Goal: Task Accomplishment & Management: Use online tool/utility

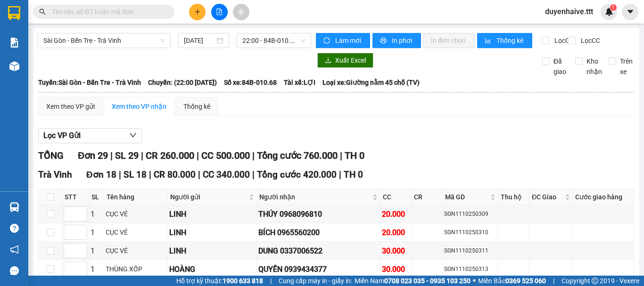
scroll to position [733, 0]
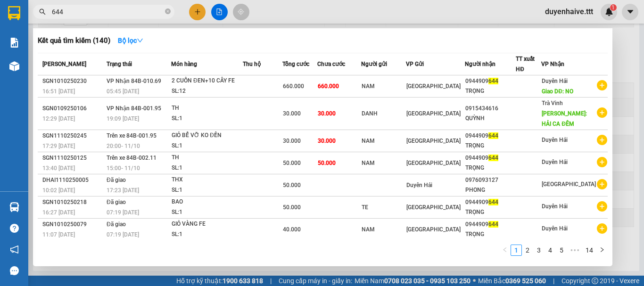
click at [54, 12] on input "644" at bounding box center [107, 12] width 111 height 10
click at [53, 12] on input "644" at bounding box center [107, 12] width 111 height 10
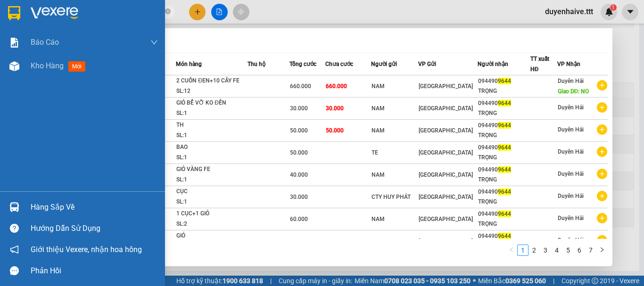
click at [59, 206] on div "Hàng sắp về" at bounding box center [94, 207] width 127 height 14
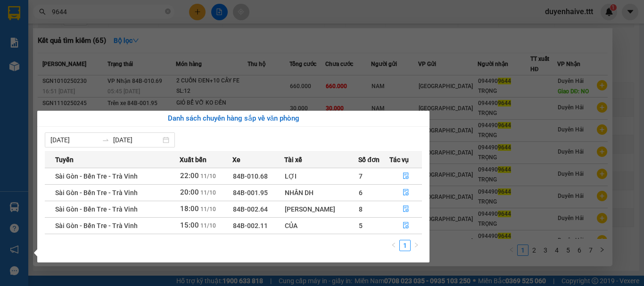
click at [314, 54] on section "Kết quả tìm kiếm ( 65 ) Bộ lọc Mã ĐH Trạng thái Món hàng Thu hộ Tổng cước Chưa …" at bounding box center [322, 143] width 644 height 286
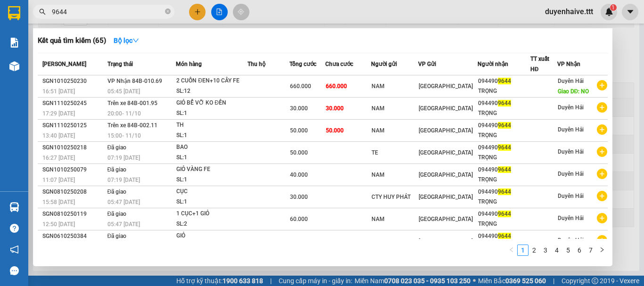
click at [130, 14] on input "9644" at bounding box center [107, 12] width 111 height 10
type input "9"
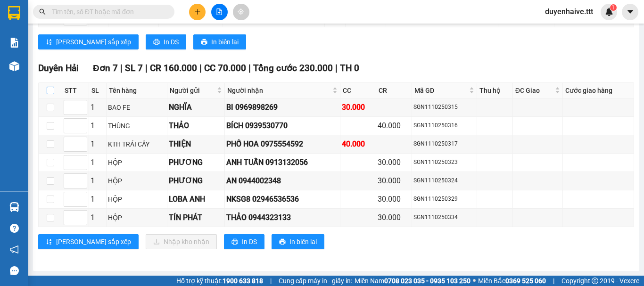
click at [52, 90] on input "checkbox" at bounding box center [51, 91] width 8 height 8
checkbox input "true"
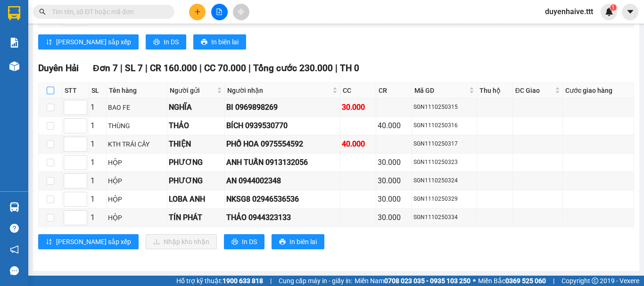
checkbox input "true"
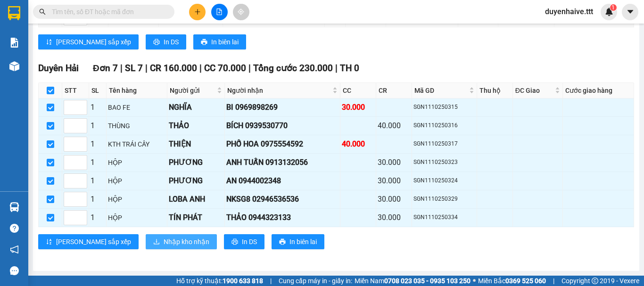
click at [164, 239] on span "Nhập kho nhận" at bounding box center [187, 242] width 46 height 10
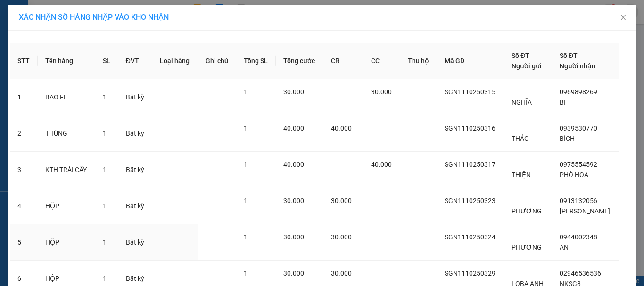
scroll to position [116, 0]
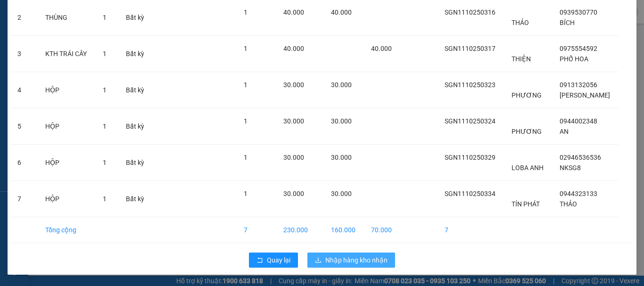
click at [350, 257] on span "Nhập hàng kho nhận" at bounding box center [356, 260] width 62 height 10
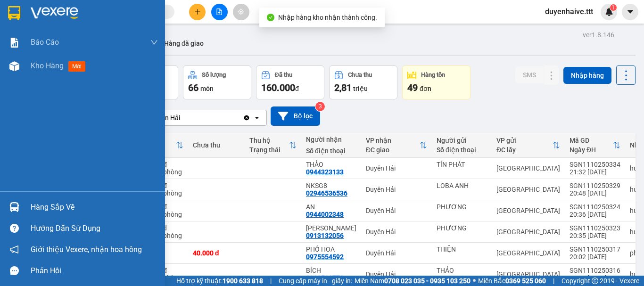
click at [53, 206] on div "Hàng sắp về" at bounding box center [94, 207] width 127 height 14
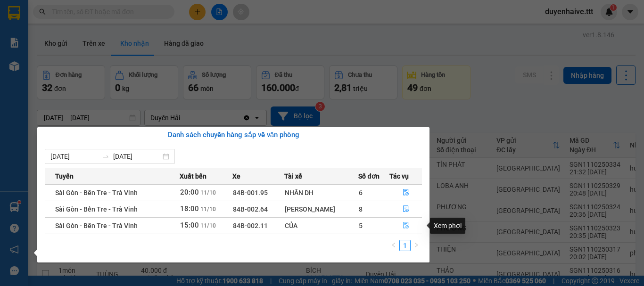
click at [405, 223] on icon "file-done" at bounding box center [406, 225] width 7 height 7
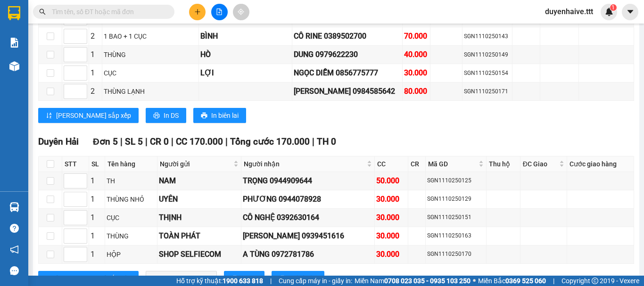
scroll to position [1082, 0]
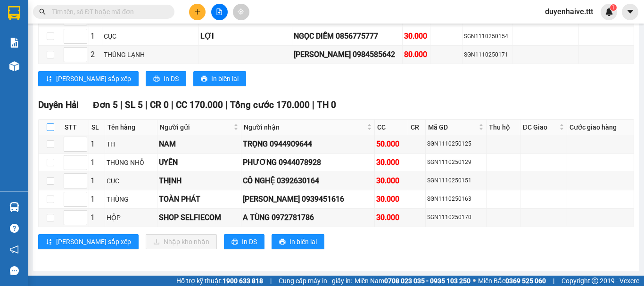
click at [50, 124] on input "checkbox" at bounding box center [51, 128] width 8 height 8
checkbox input "true"
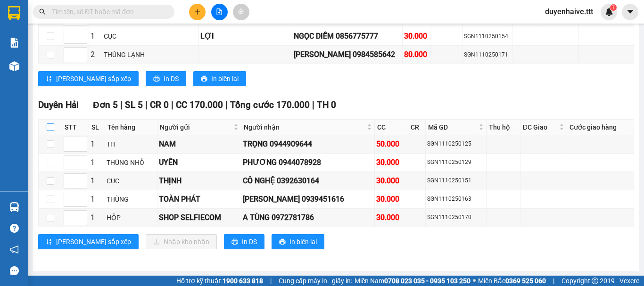
checkbox input "true"
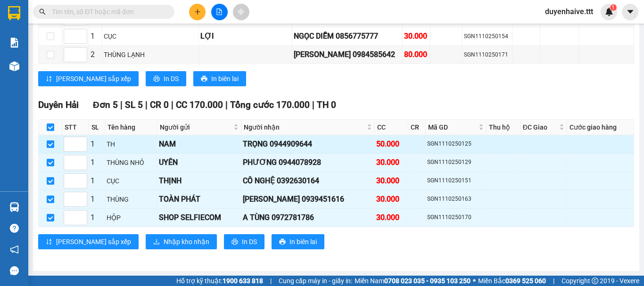
click at [47, 141] on input "checkbox" at bounding box center [51, 144] width 8 height 8
checkbox input "false"
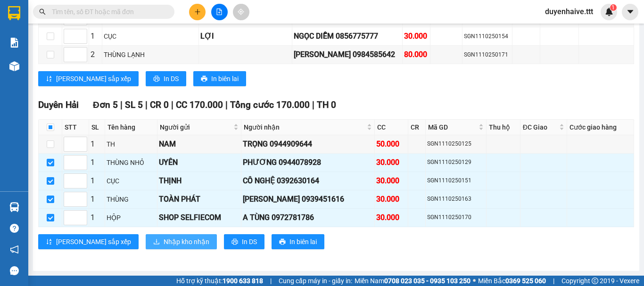
click at [164, 242] on span "Nhập kho nhận" at bounding box center [187, 242] width 46 height 10
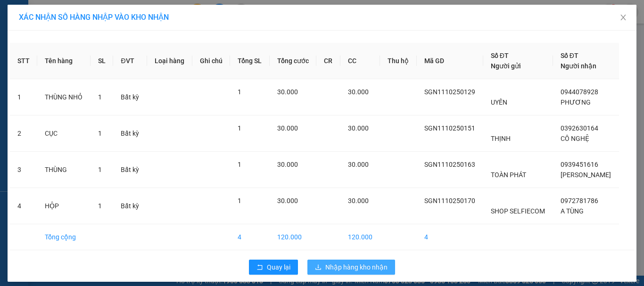
drag, startPoint x: 346, startPoint y: 262, endPoint x: 338, endPoint y: 264, distance: 7.8
click at [346, 263] on span "Nhập hàng kho nhận" at bounding box center [356, 267] width 62 height 10
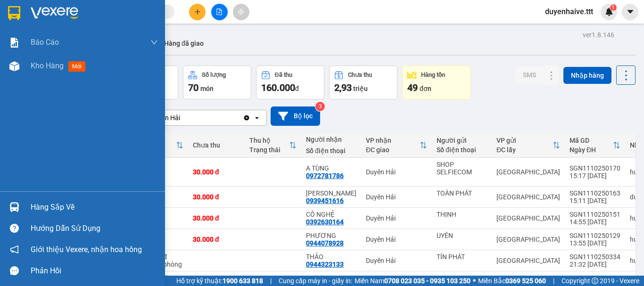
click at [67, 205] on div "Hàng sắp về" at bounding box center [94, 207] width 127 height 14
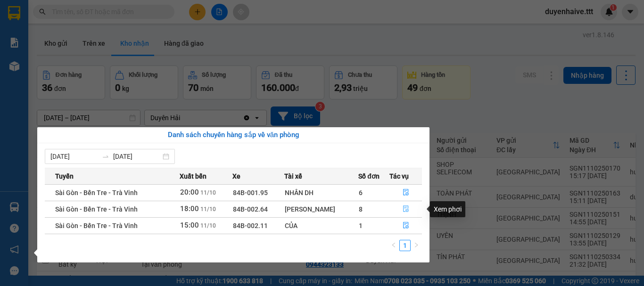
click at [404, 209] on icon "file-done" at bounding box center [406, 209] width 7 height 7
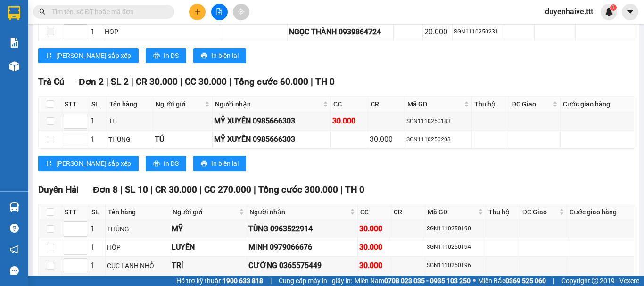
scroll to position [1374, 0]
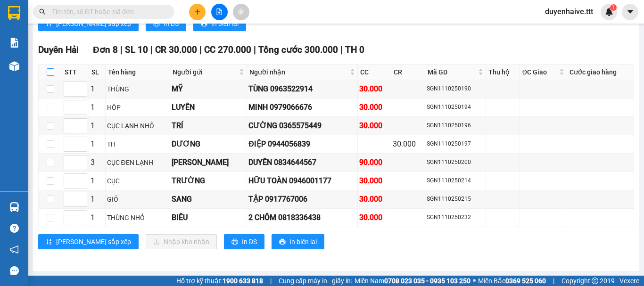
click at [49, 69] on input "checkbox" at bounding box center [51, 72] width 8 height 8
checkbox input "true"
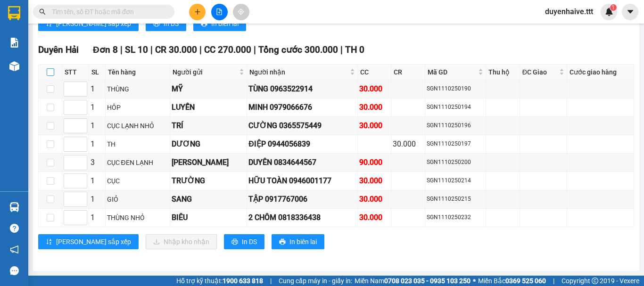
checkbox input "true"
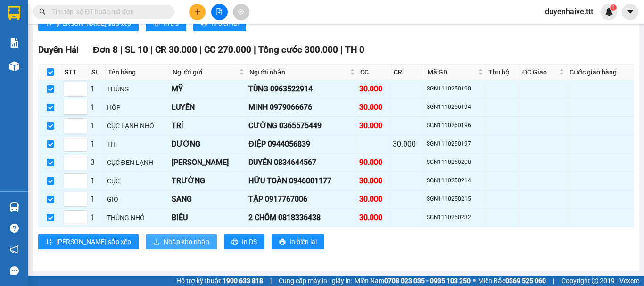
click at [164, 241] on span "Nhập kho nhận" at bounding box center [187, 242] width 46 height 10
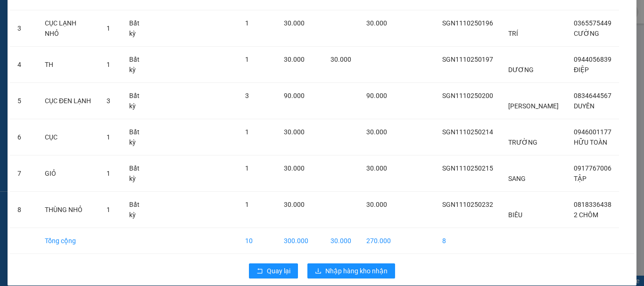
scroll to position [152, 0]
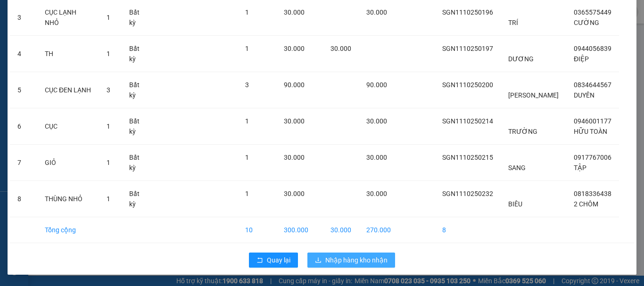
click at [342, 260] on span "Nhập hàng kho nhận" at bounding box center [356, 260] width 62 height 10
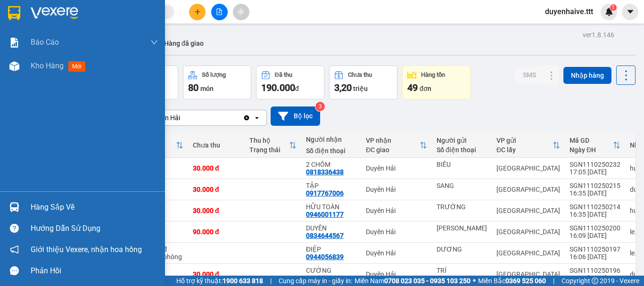
click at [69, 199] on div "Hàng sắp về" at bounding box center [82, 207] width 165 height 21
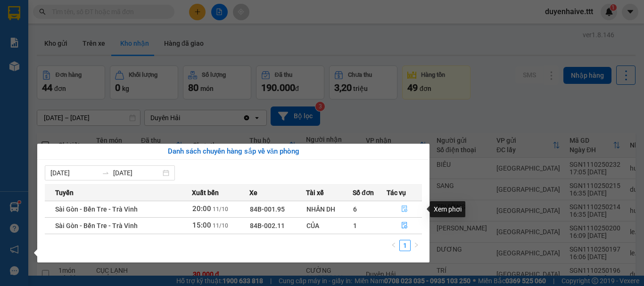
click at [405, 207] on icon "file-done" at bounding box center [405, 209] width 6 height 7
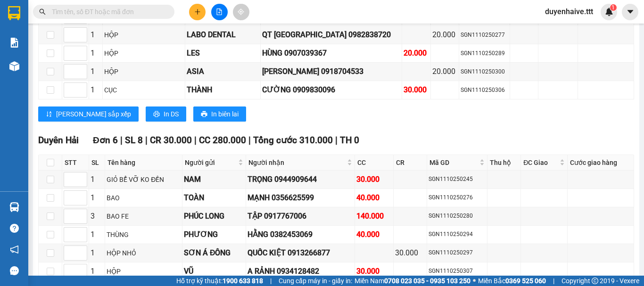
scroll to position [1523, 0]
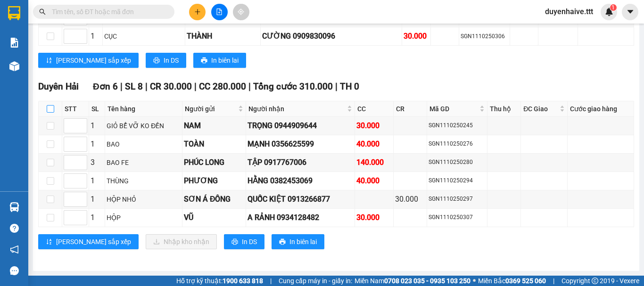
click at [49, 109] on input "checkbox" at bounding box center [51, 109] width 8 height 8
checkbox input "true"
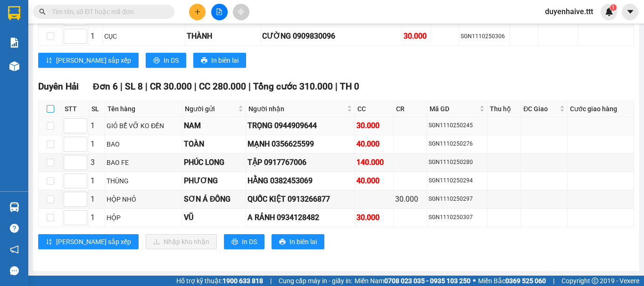
checkbox input "true"
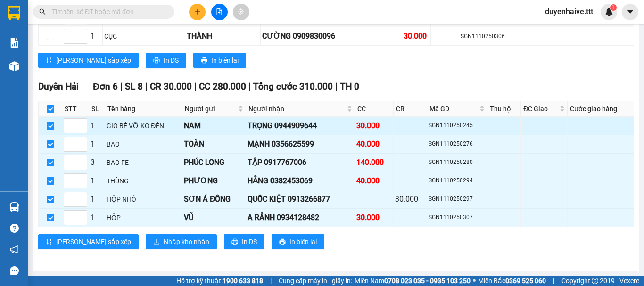
click at [50, 123] on input "checkbox" at bounding box center [51, 126] width 8 height 8
checkbox input "false"
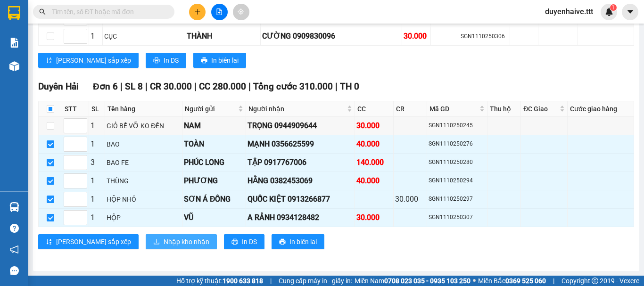
click at [164, 242] on span "Nhập kho nhận" at bounding box center [187, 242] width 46 height 10
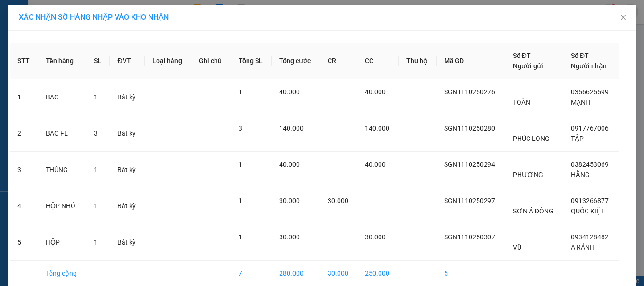
scroll to position [43, 0]
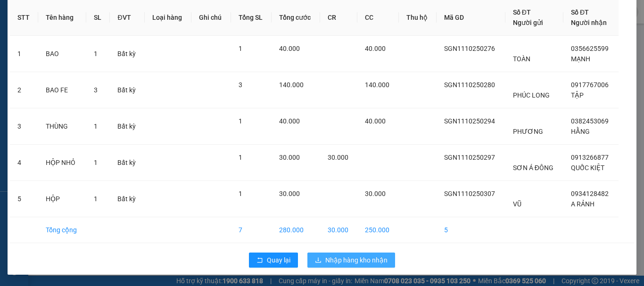
click at [325, 260] on span "Nhập hàng kho nhận" at bounding box center [356, 260] width 62 height 10
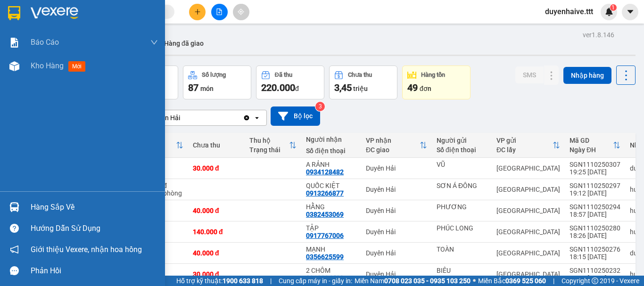
click at [65, 206] on div "Hàng sắp về" at bounding box center [94, 207] width 127 height 14
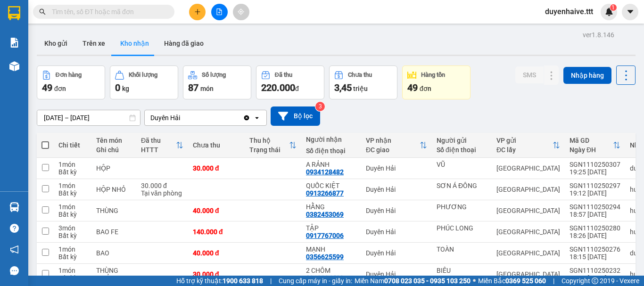
click at [395, 119] on section "Kết quả tìm kiếm ( 65 ) Bộ lọc Mã ĐH Trạng thái Món hàng Thu hộ Tổng cước Chưa …" at bounding box center [322, 143] width 644 height 286
